Goal: Information Seeking & Learning: Learn about a topic

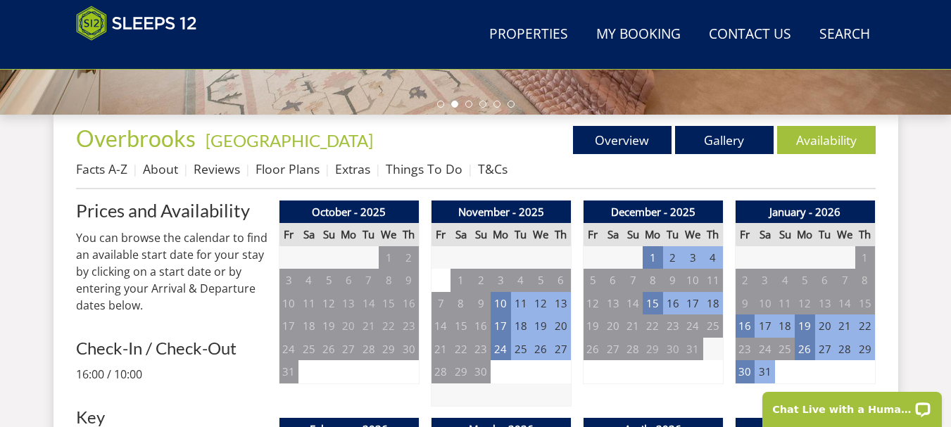
scroll to position [494, 0]
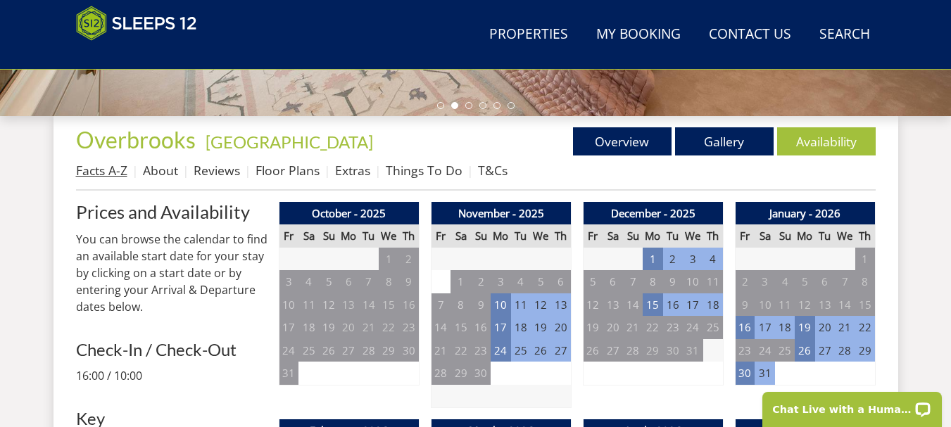
click at [114, 175] on link "Facts A-Z" at bounding box center [101, 170] width 51 height 17
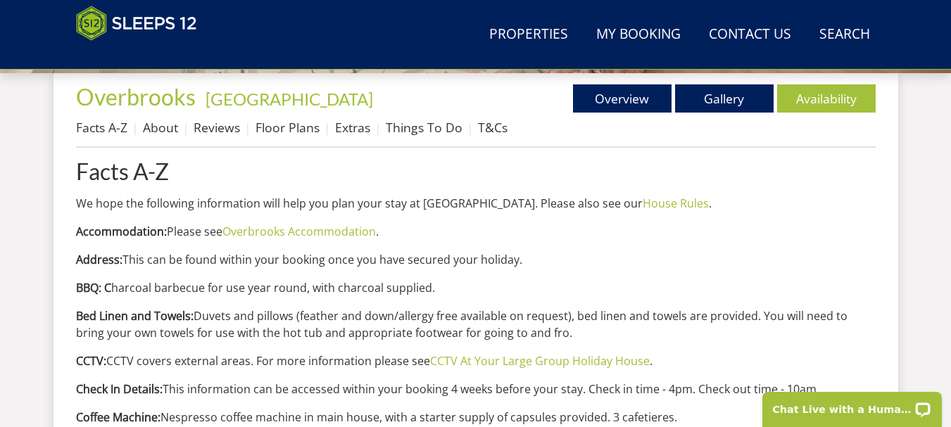
scroll to position [539, 0]
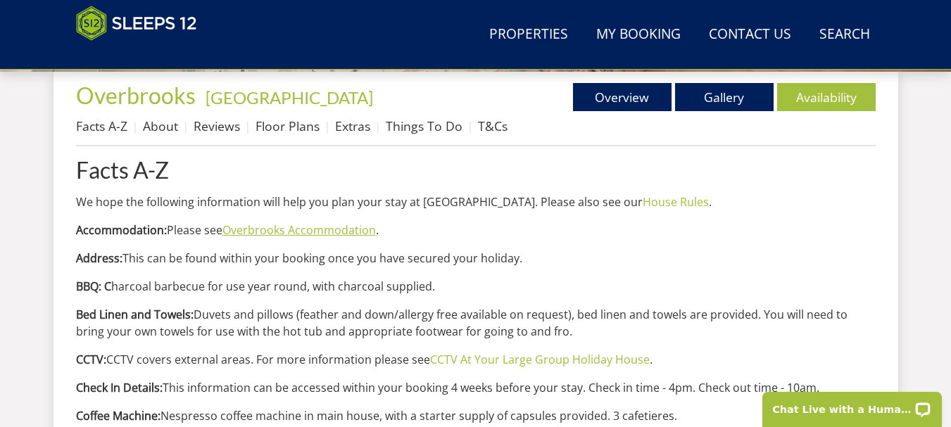
click at [284, 232] on link "Overbrooks Accommodation" at bounding box center [300, 230] width 154 height 15
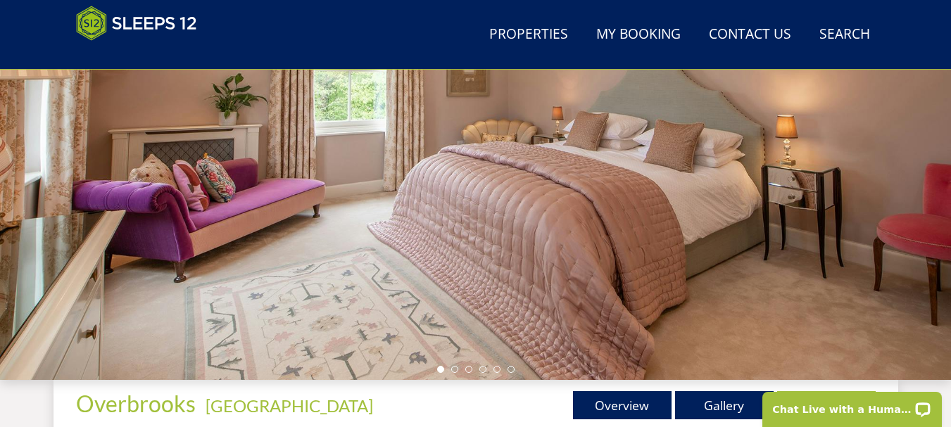
click at [47, 232] on div at bounding box center [475, 133] width 951 height 493
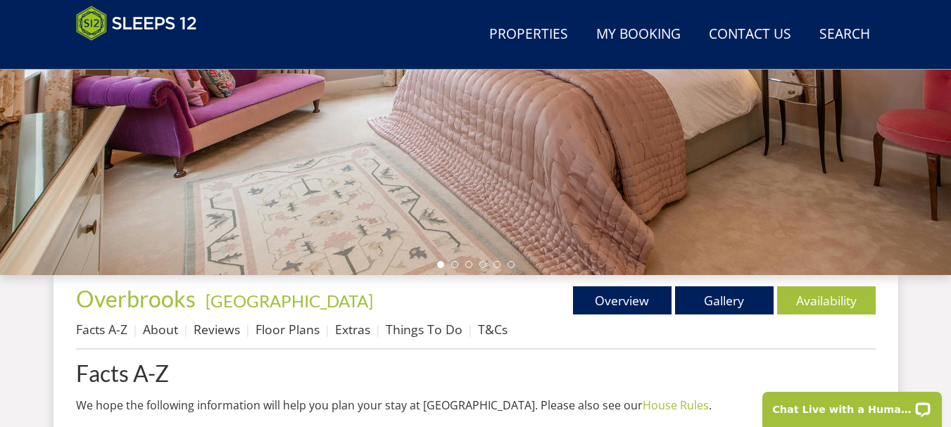
scroll to position [336, 0]
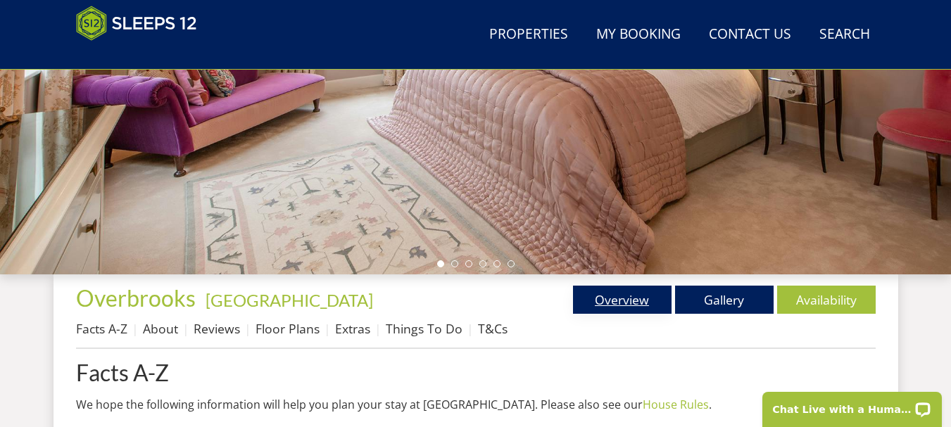
click at [614, 294] on link "Overview" at bounding box center [622, 300] width 99 height 28
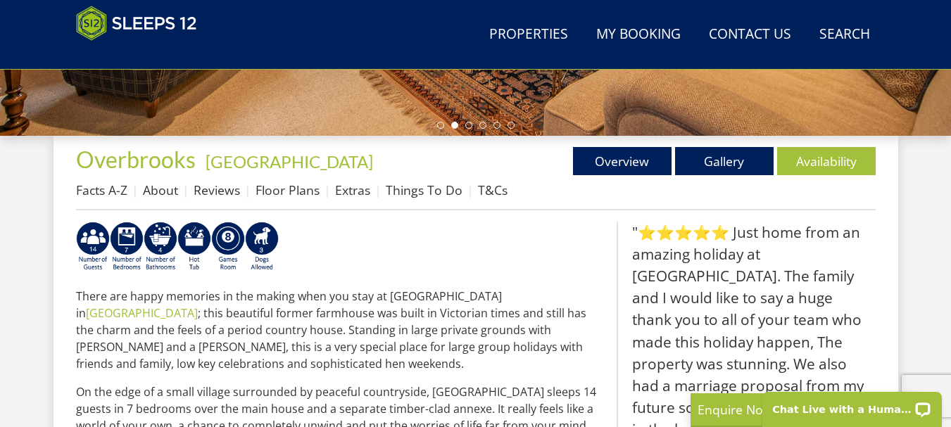
scroll to position [473, 0]
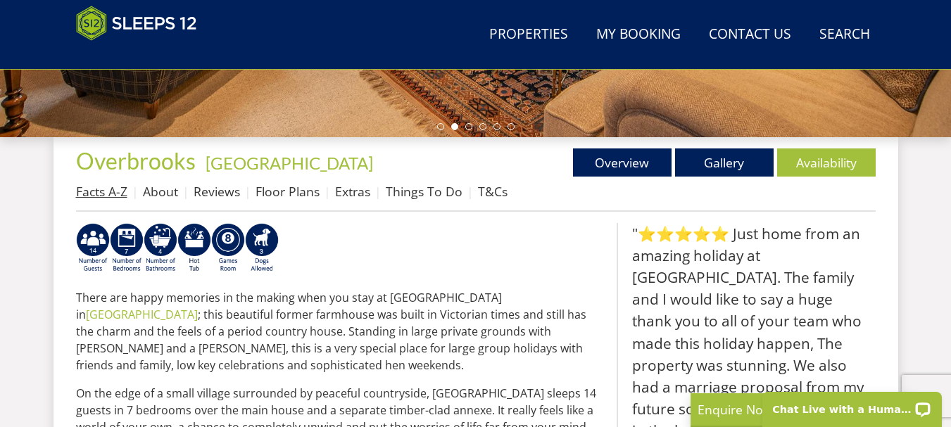
click at [95, 184] on link "Facts A-Z" at bounding box center [101, 191] width 51 height 17
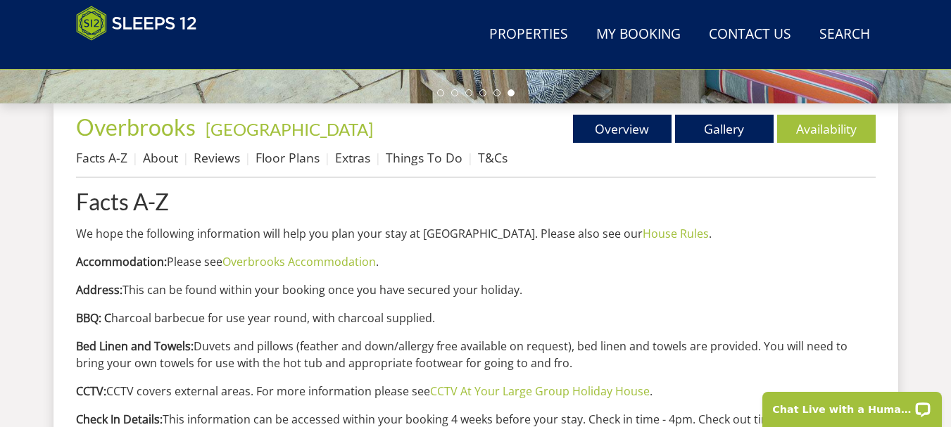
scroll to position [515, 0]
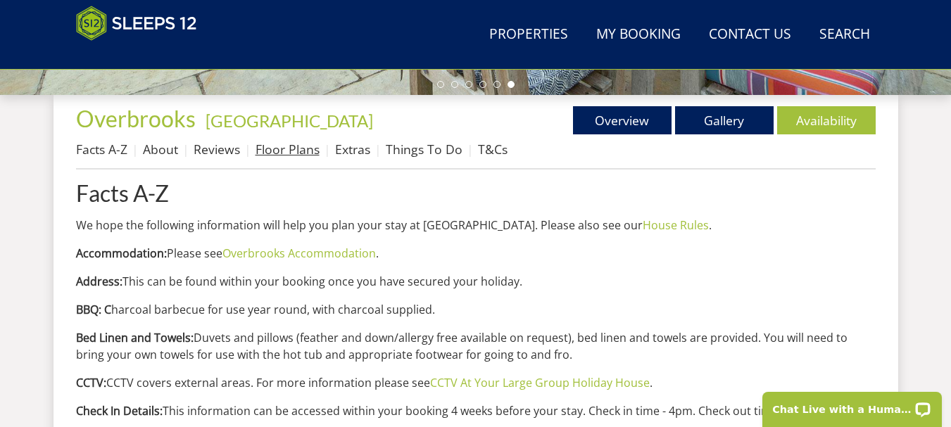
click at [277, 152] on link "Floor Plans" at bounding box center [288, 149] width 64 height 17
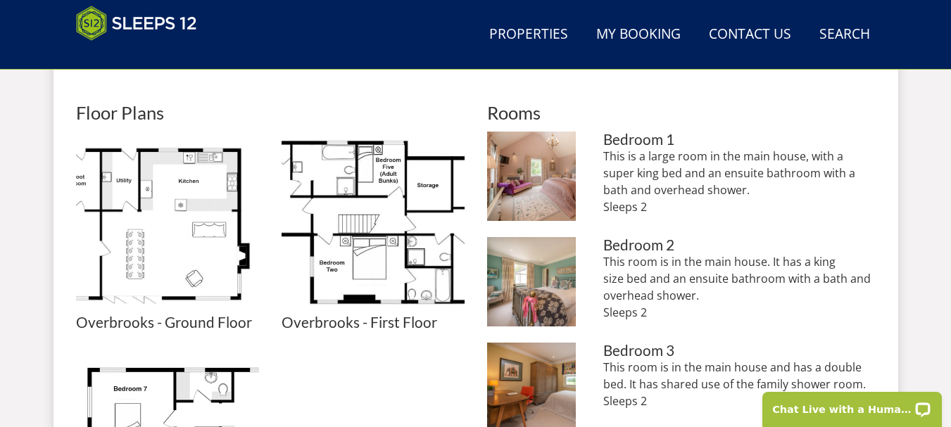
scroll to position [618, 0]
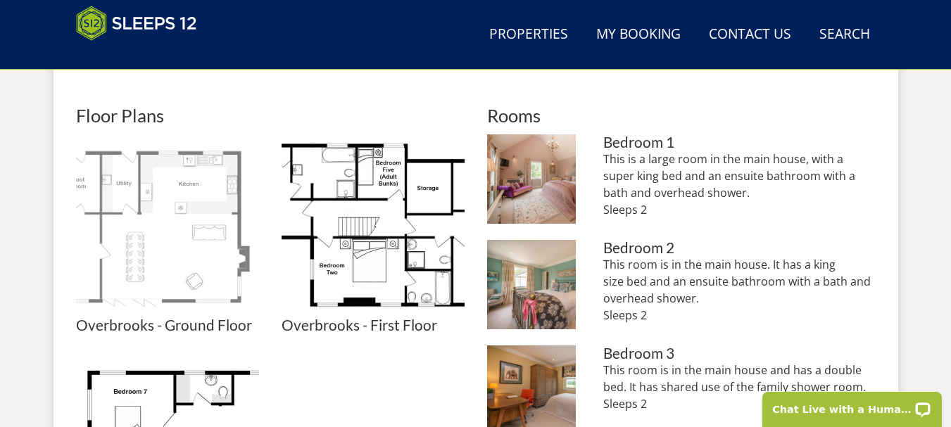
click at [103, 227] on img at bounding box center [167, 225] width 183 height 183
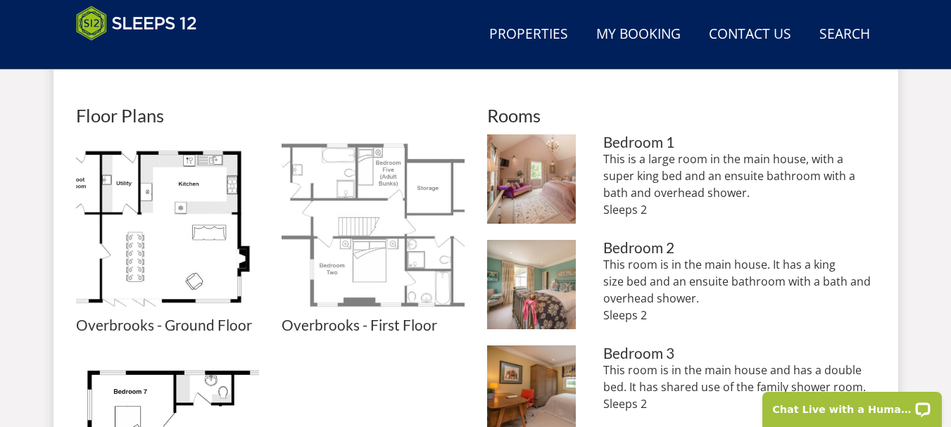
click at [368, 209] on img at bounding box center [373, 225] width 183 height 183
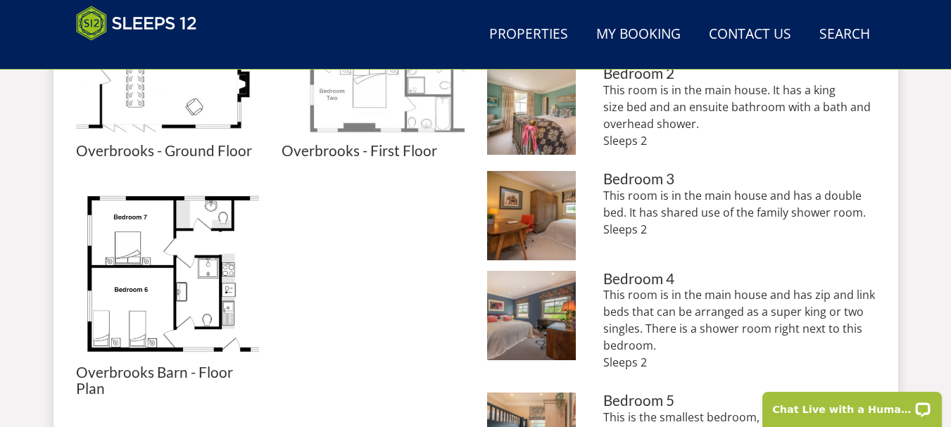
scroll to position [793, 0]
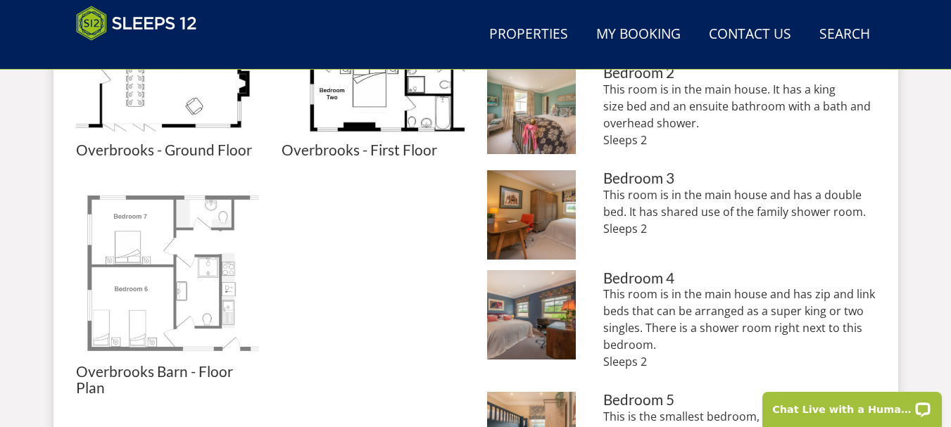
click at [186, 257] on img at bounding box center [167, 272] width 183 height 183
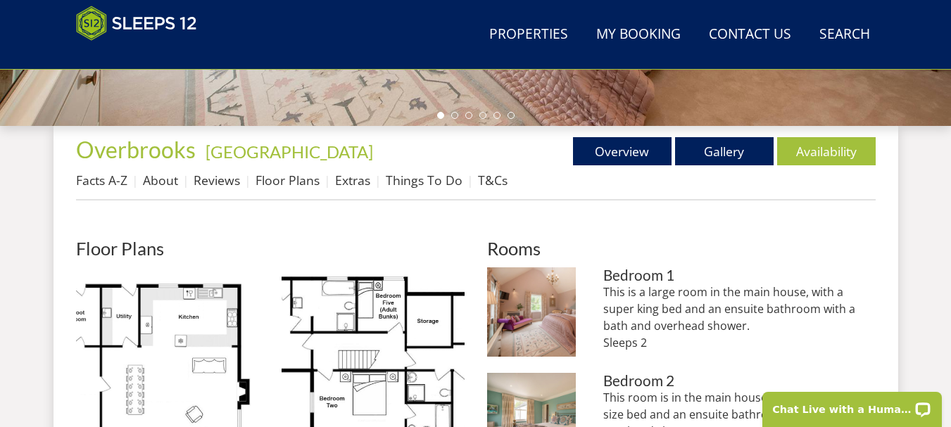
scroll to position [485, 0]
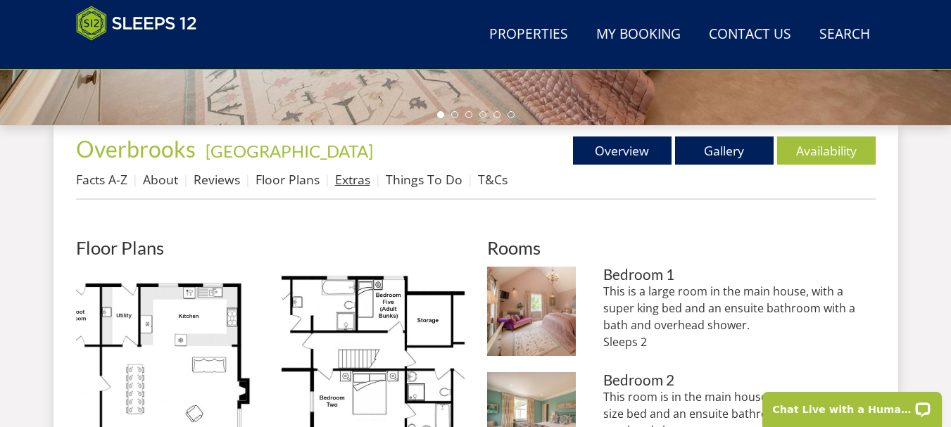
click at [365, 187] on link "Extras" at bounding box center [352, 179] width 35 height 17
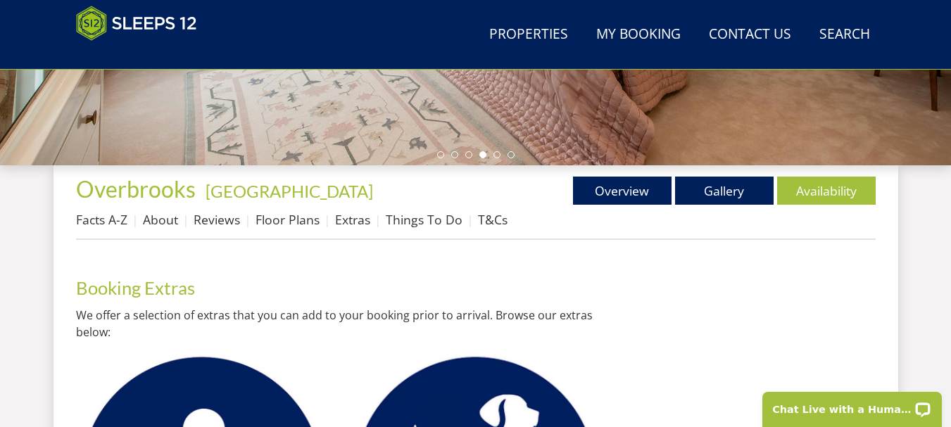
scroll to position [444, 0]
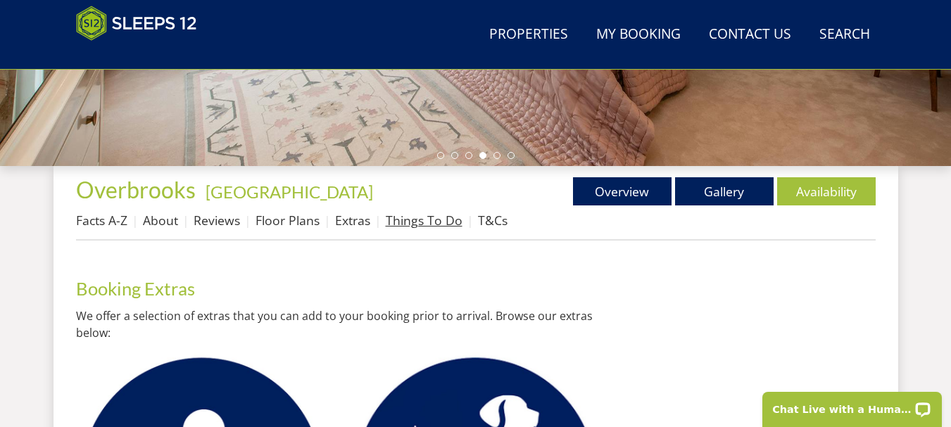
click at [403, 226] on link "Things To Do" at bounding box center [424, 220] width 77 height 17
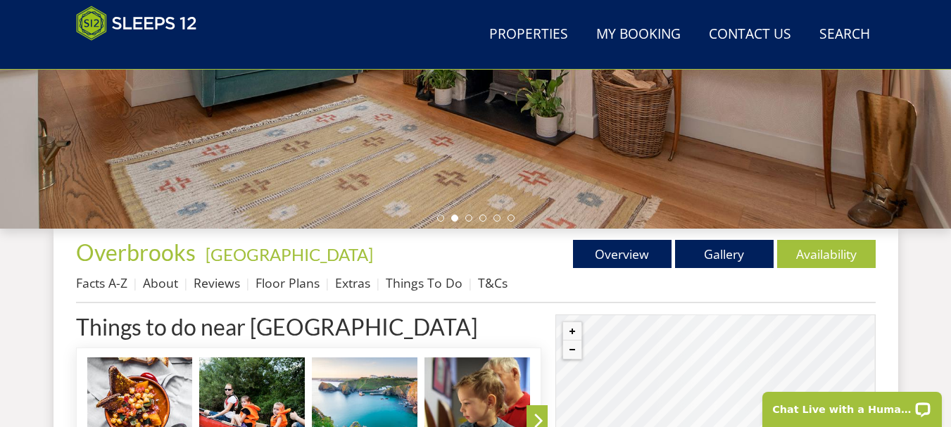
scroll to position [378, 0]
